Goal: Complete application form: Complete application form

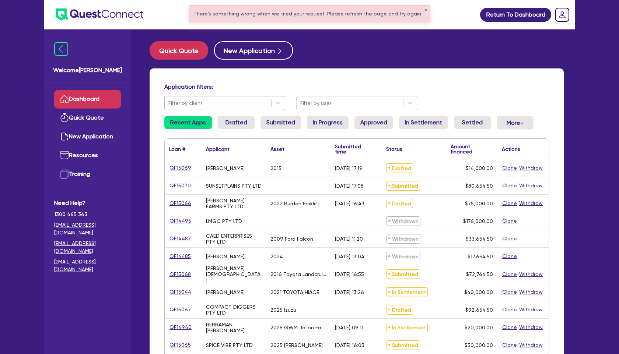
click at [213, 100] on div at bounding box center [217, 103] width 99 height 9
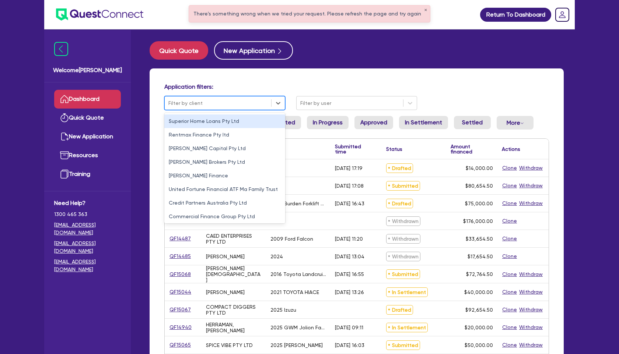
paste input "Kuldeep"
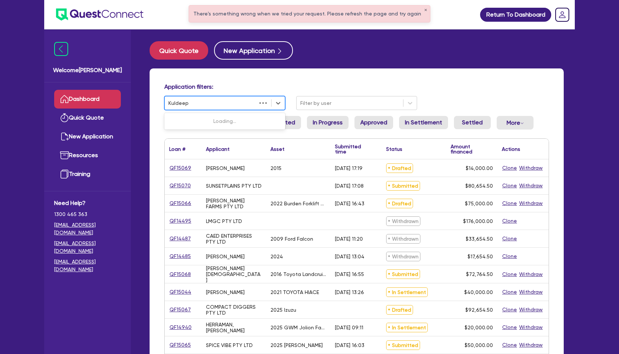
type input "Kuldeep"
click at [339, 79] on div "Application filters: Use Up and Down to choose options, press Enter to select t…" at bounding box center [357, 310] width 414 height 482
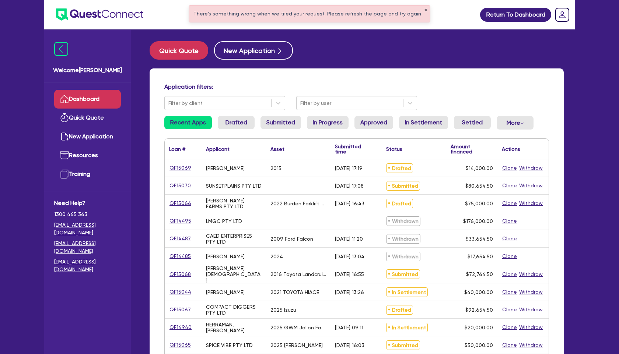
click at [424, 11] on button "✕" at bounding box center [425, 10] width 3 height 4
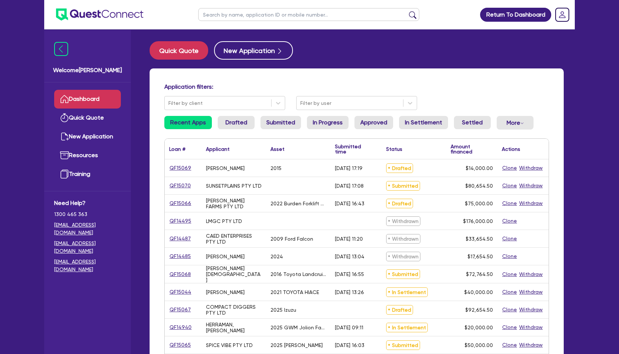
click at [271, 16] on input "text" at bounding box center [308, 14] width 221 height 13
paste input "Kuldeep"
click at [407, 11] on button "submit" at bounding box center [413, 16] width 12 height 10
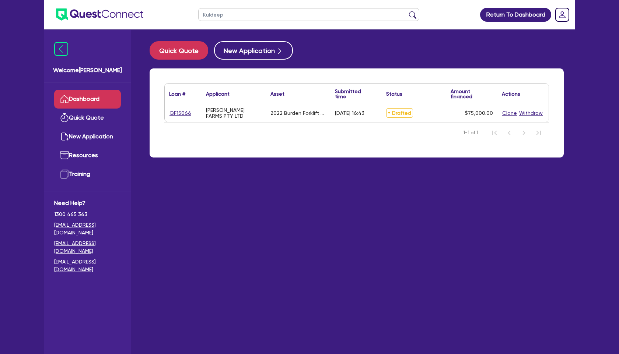
drag, startPoint x: 227, startPoint y: 15, endPoint x: 160, endPoint y: 15, distance: 67.0
click at [160, 15] on header "Kuldeep Return To Dashboard Edit Profile Logout" at bounding box center [309, 14] width 530 height 29
type input "sureet"
click at [407, 11] on button "submit" at bounding box center [413, 16] width 12 height 10
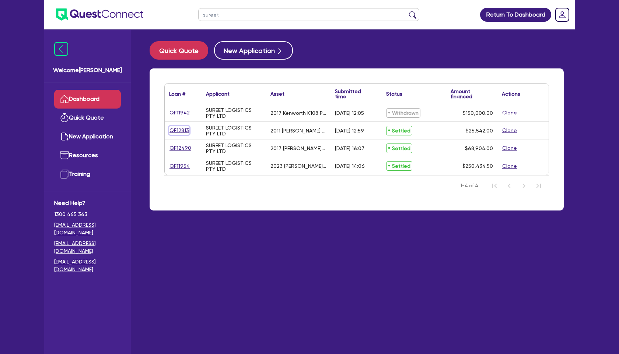
click at [178, 131] on link "QF12813" at bounding box center [179, 130] width 20 height 8
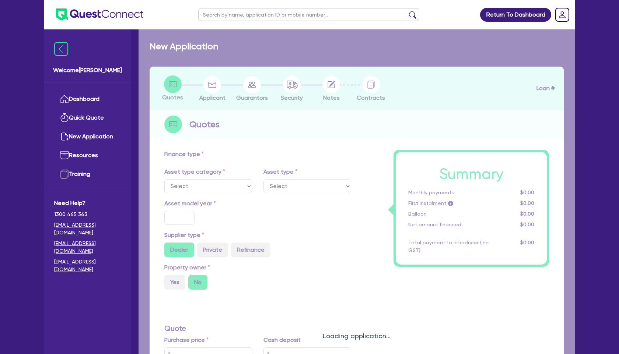
select select "PRIMARY_ASSETS"
type input "2011"
radio input "true"
type input "25,542"
type input "8"
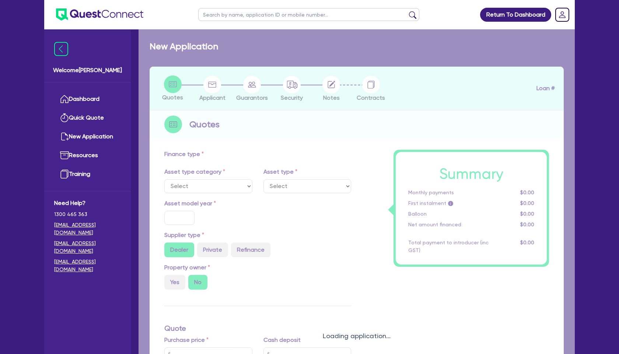
type input "2,043.36"
radio input "true"
type input "17.5"
type input "495"
select select "TRAILERS"
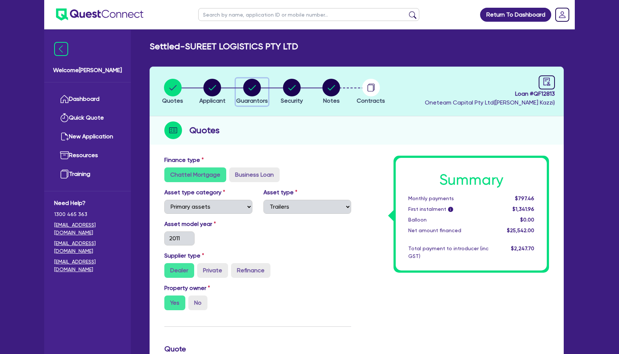
click at [259, 90] on circle "button" at bounding box center [252, 88] width 18 height 18
select select "MR"
select select "VIC"
select select "MARRIED"
select select "PROPERTY"
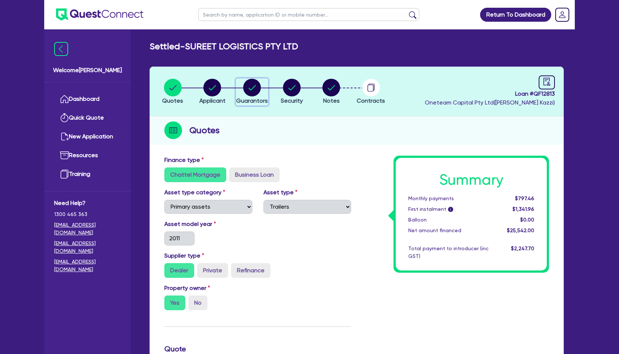
select select "VEHICLE"
select select "OTHER"
select select "VEHICLE"
select select "OTHER"
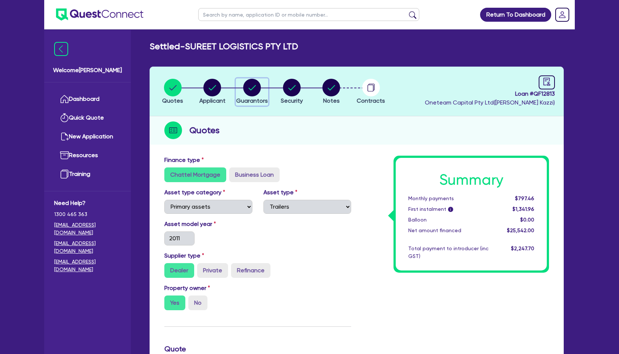
select select "VEHICLE"
select select "OTHER"
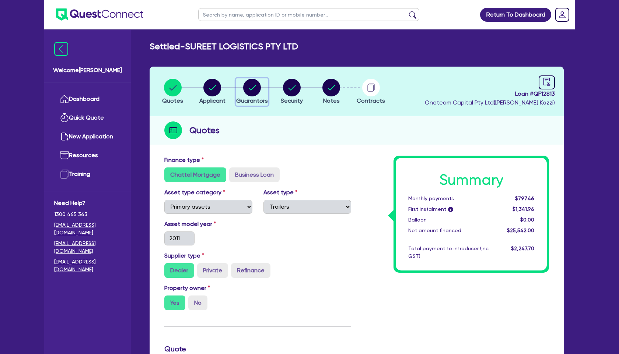
select select "OTHER"
select select "VEHICLE"
select select "MORTGAGE"
select select "VEHICLE_LOAN"
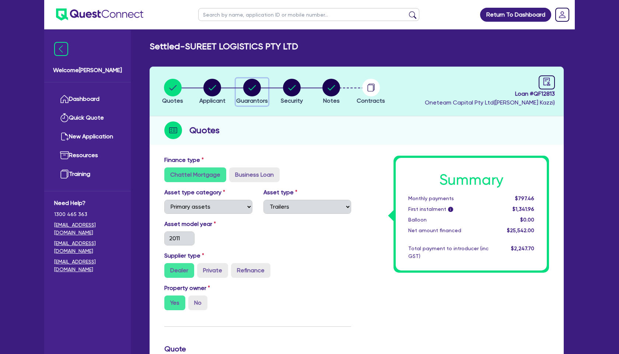
select select "OTHER"
select select "VEHICLE_LOAN"
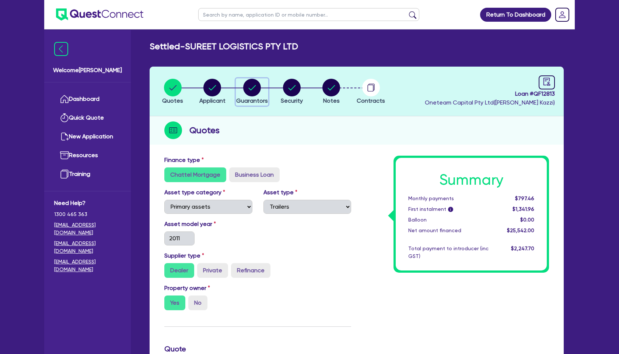
select select "VEHICLE_LOAN"
select select "OTHER"
select select "VEHICLE_LOAN"
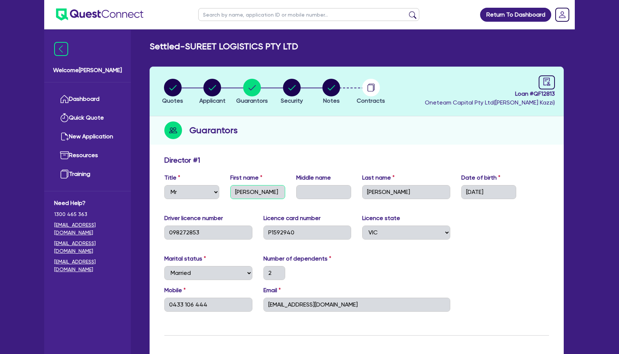
click at [196, 192] on div "Title Select Mr Mrs Ms Miss Dr First name [PERSON_NAME] Middle name Last name […" at bounding box center [357, 189] width 396 height 32
select select "PRIMARY_ASSETS"
select select "TRAILERS"
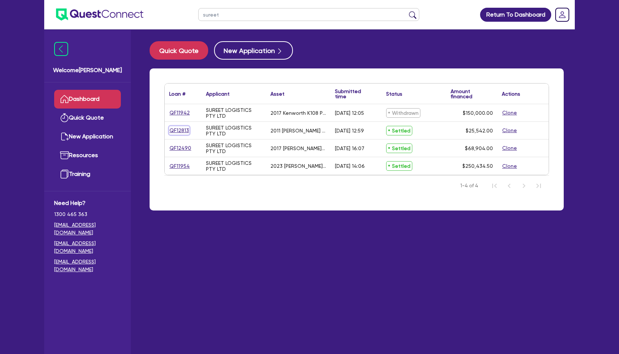
click at [176, 129] on link "QF12813" at bounding box center [179, 130] width 20 height 8
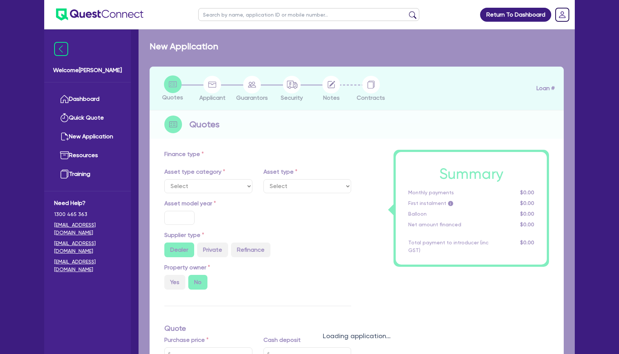
select select "PRIMARY_ASSETS"
type input "2011"
radio input "true"
type input "25,542"
type input "8"
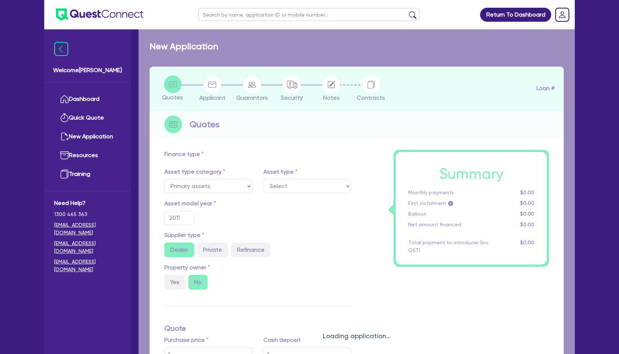
type input "2,043.36"
radio input "true"
type input "17.5"
type input "495"
select select "TRAILERS"
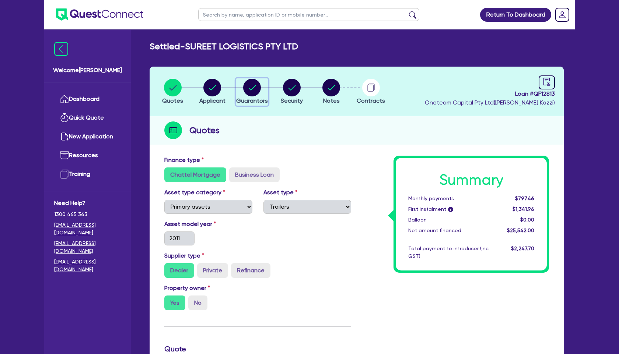
click at [254, 92] on circle "button" at bounding box center [252, 88] width 18 height 18
select select "MR"
select select "VIC"
select select "MARRIED"
select select "PROPERTY"
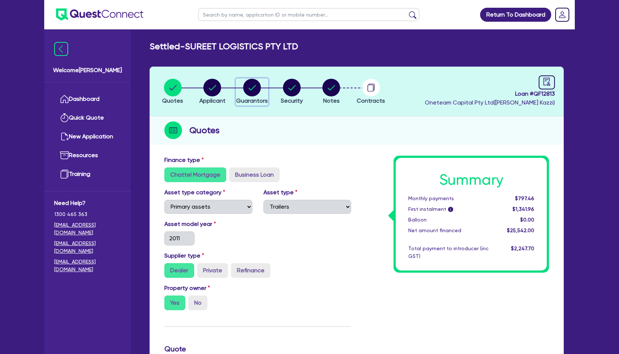
select select "VEHICLE"
select select "OTHER"
select select "VEHICLE"
select select "OTHER"
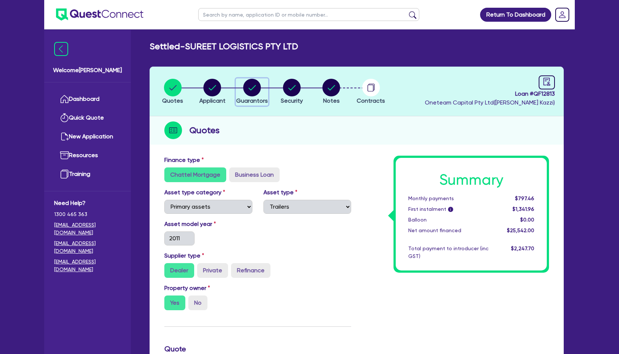
select select "VEHICLE"
select select "OTHER"
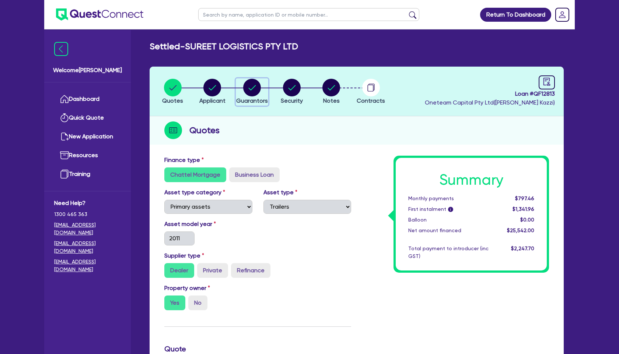
select select "OTHER"
select select "VEHICLE"
select select "MORTGAGE"
select select "VEHICLE_LOAN"
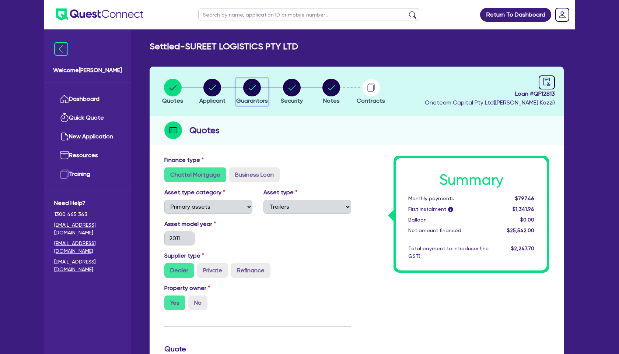
select select "OTHER"
select select "VEHICLE_LOAN"
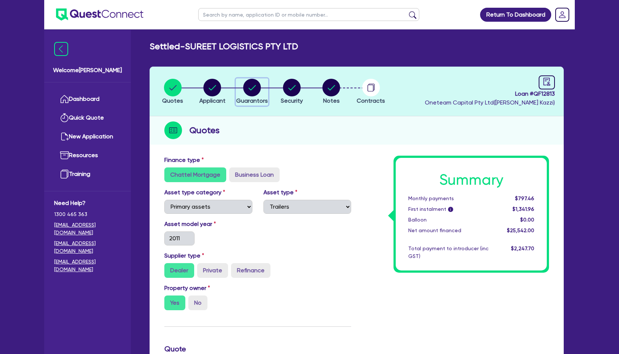
select select "VEHICLE_LOAN"
select select "OTHER"
select select "VEHICLE_LOAN"
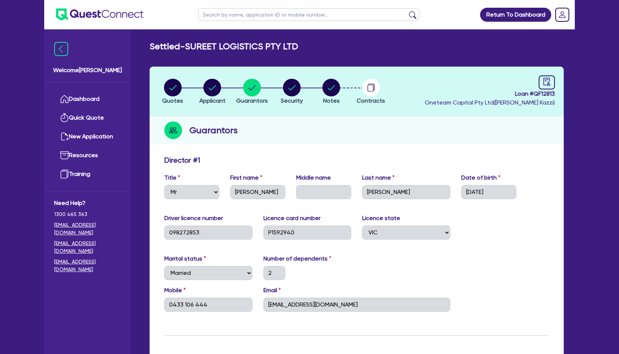
click at [412, 126] on div "Guarantors" at bounding box center [357, 130] width 414 height 28
